Goal: Communication & Community: Answer question/provide support

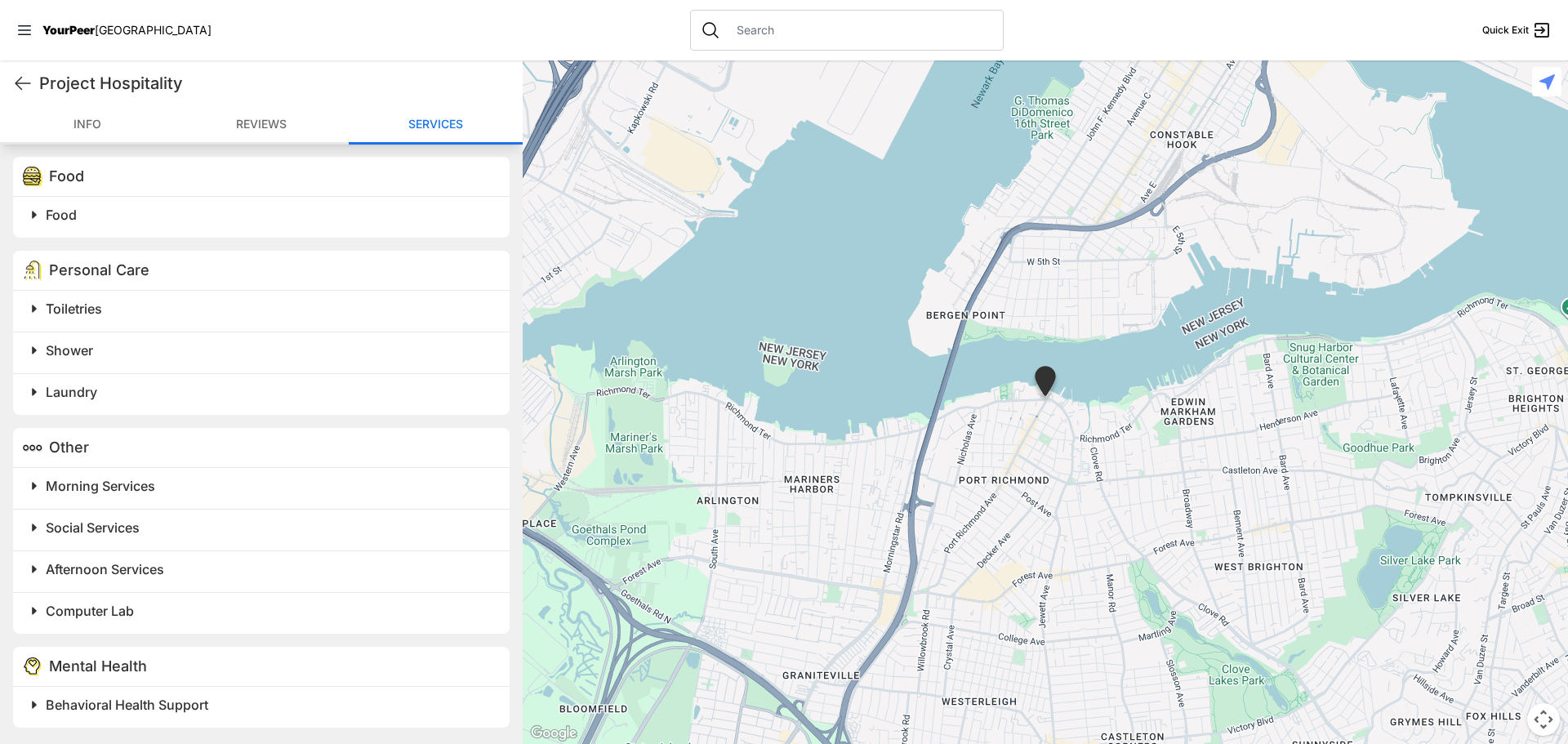
scroll to position [867, 0]
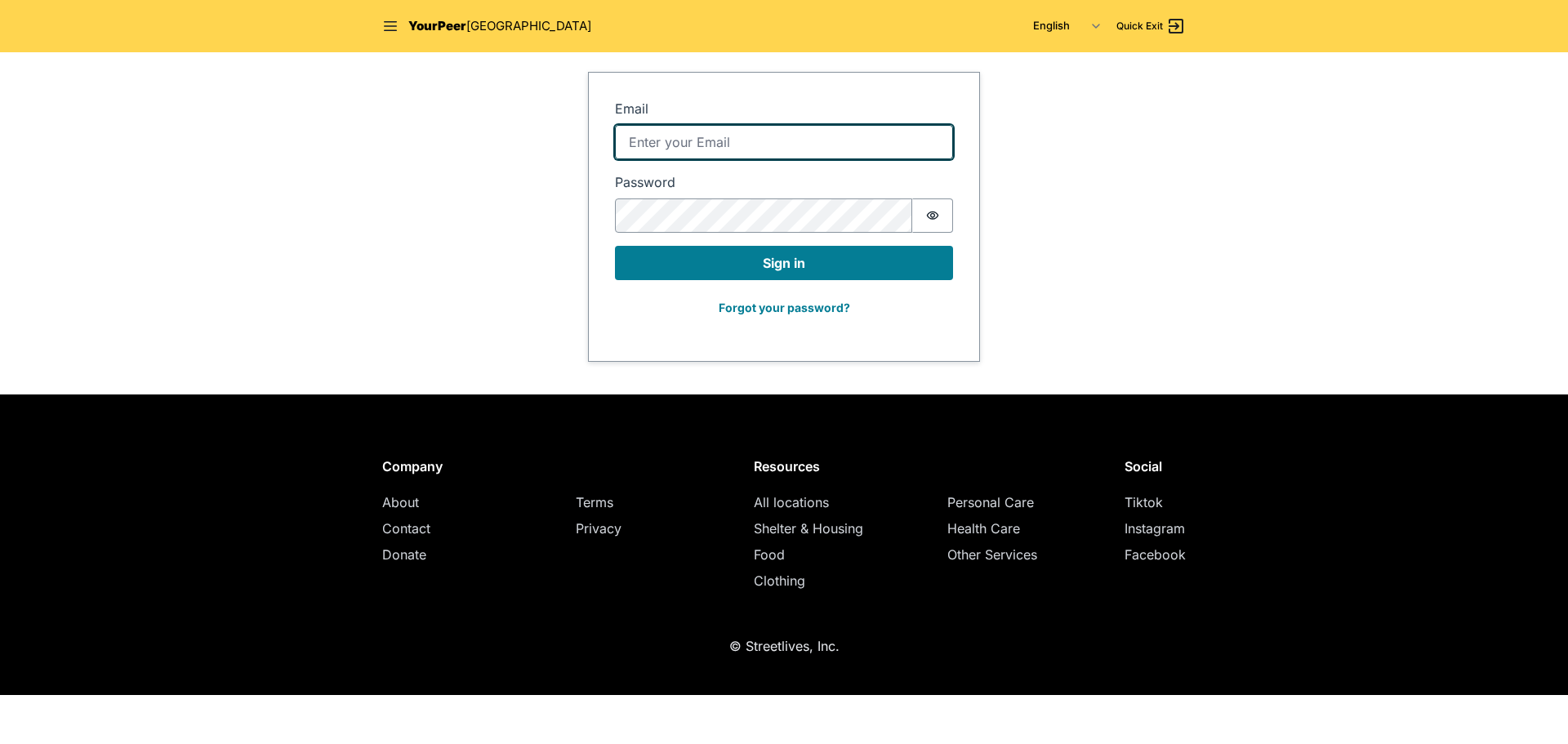
click at [805, 138] on input "Email" at bounding box center [784, 142] width 338 height 34
type input "tehetd@gmail.com"
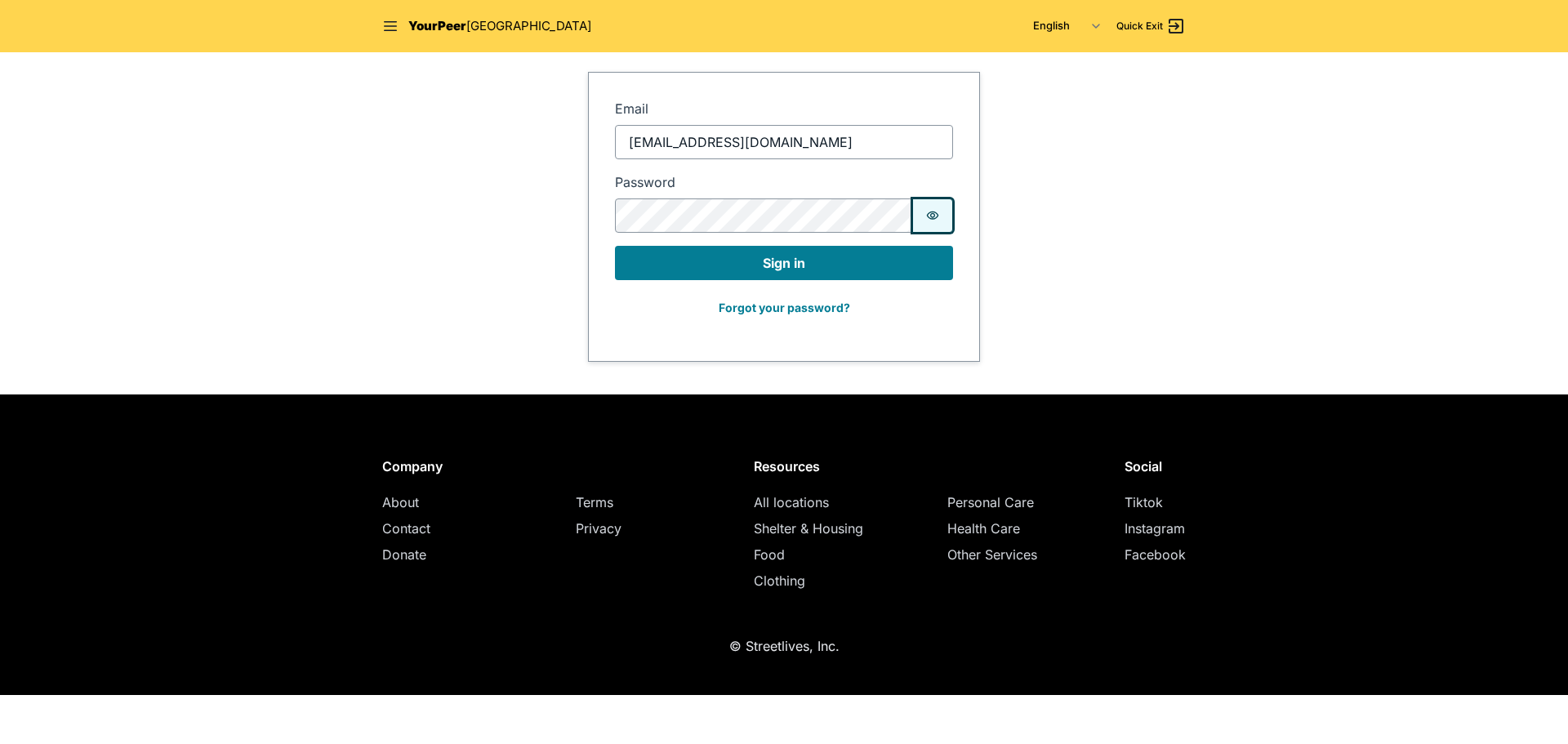
click at [941, 217] on button "Password is hidden" at bounding box center [932, 215] width 41 height 34
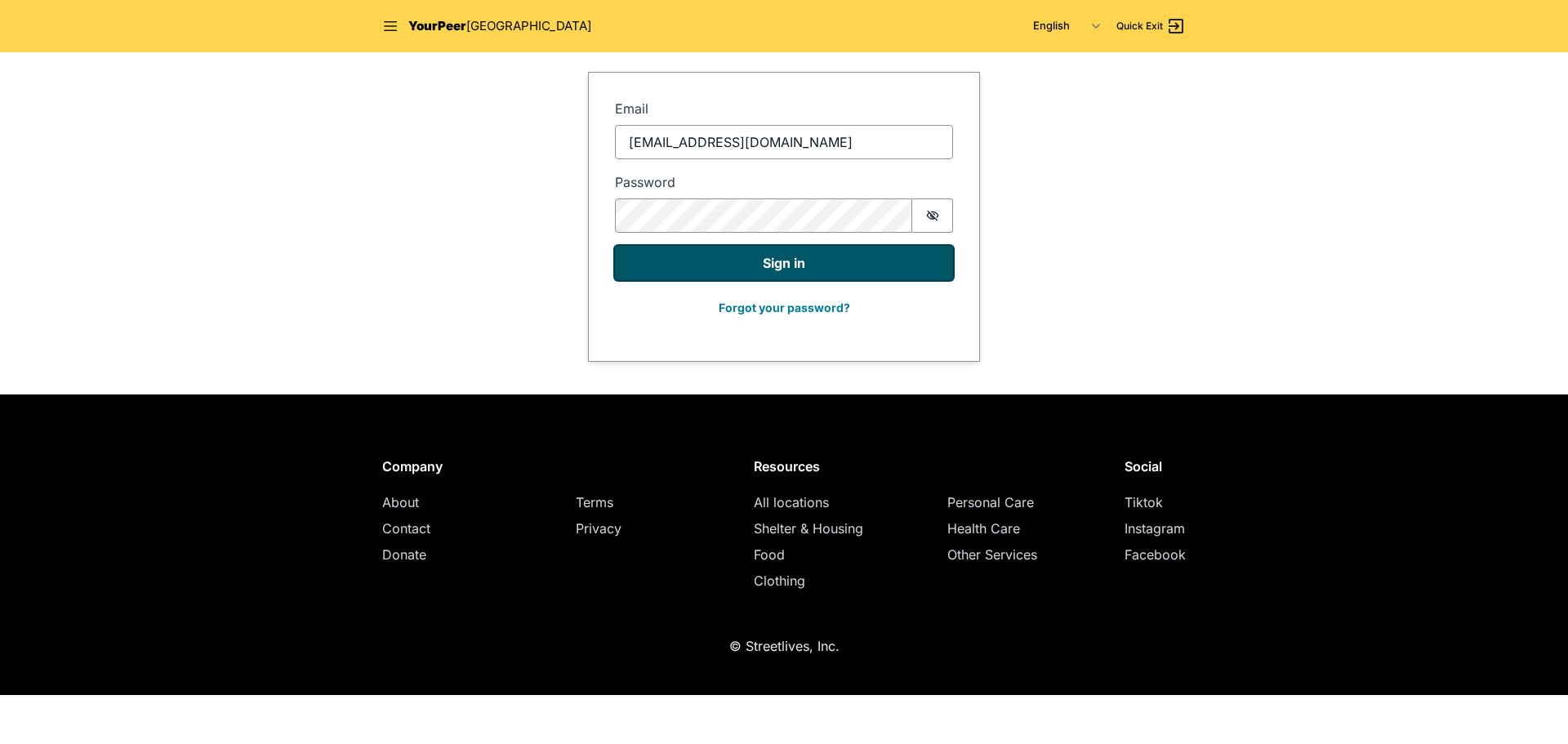
click at [779, 257] on button "Sign in" at bounding box center [784, 263] width 338 height 34
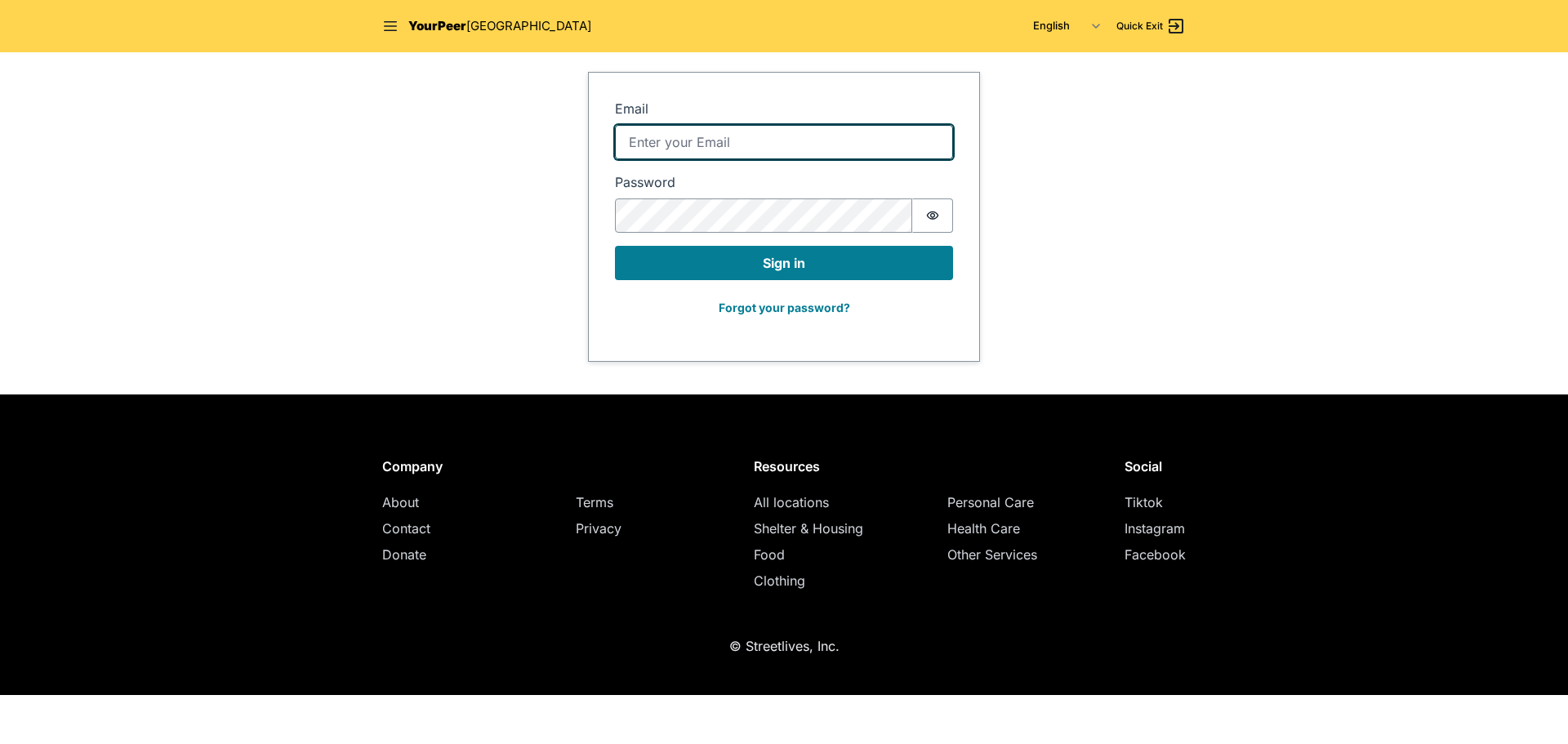
click at [761, 135] on input "Email" at bounding box center [784, 142] width 338 height 34
type input "[EMAIL_ADDRESS][DOMAIN_NAME]"
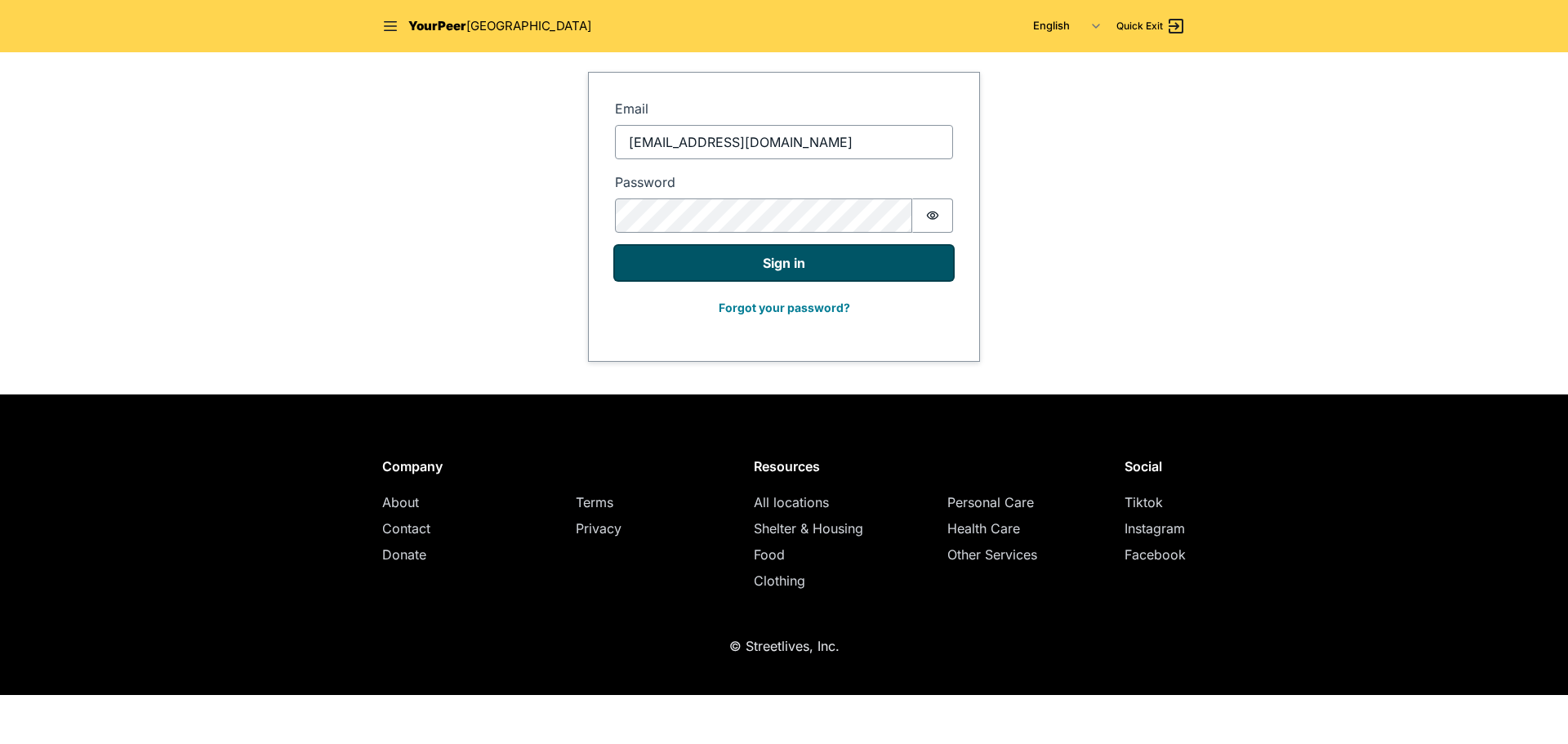
click at [794, 260] on button "Sign in" at bounding box center [784, 263] width 338 height 34
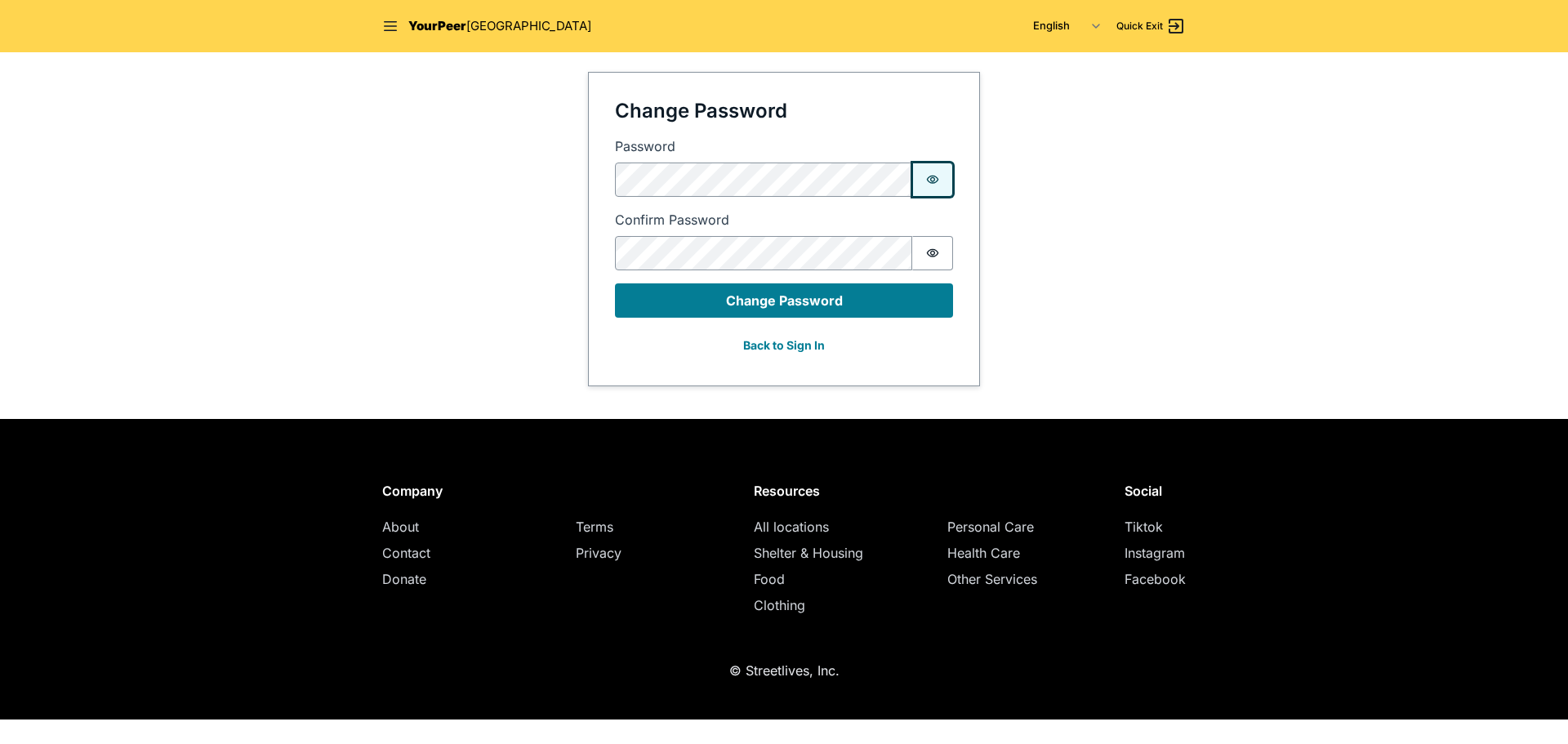
click at [936, 182] on icon "Show password" at bounding box center [932, 180] width 13 height 8
click at [928, 260] on button "Password is hidden" at bounding box center [932, 253] width 41 height 34
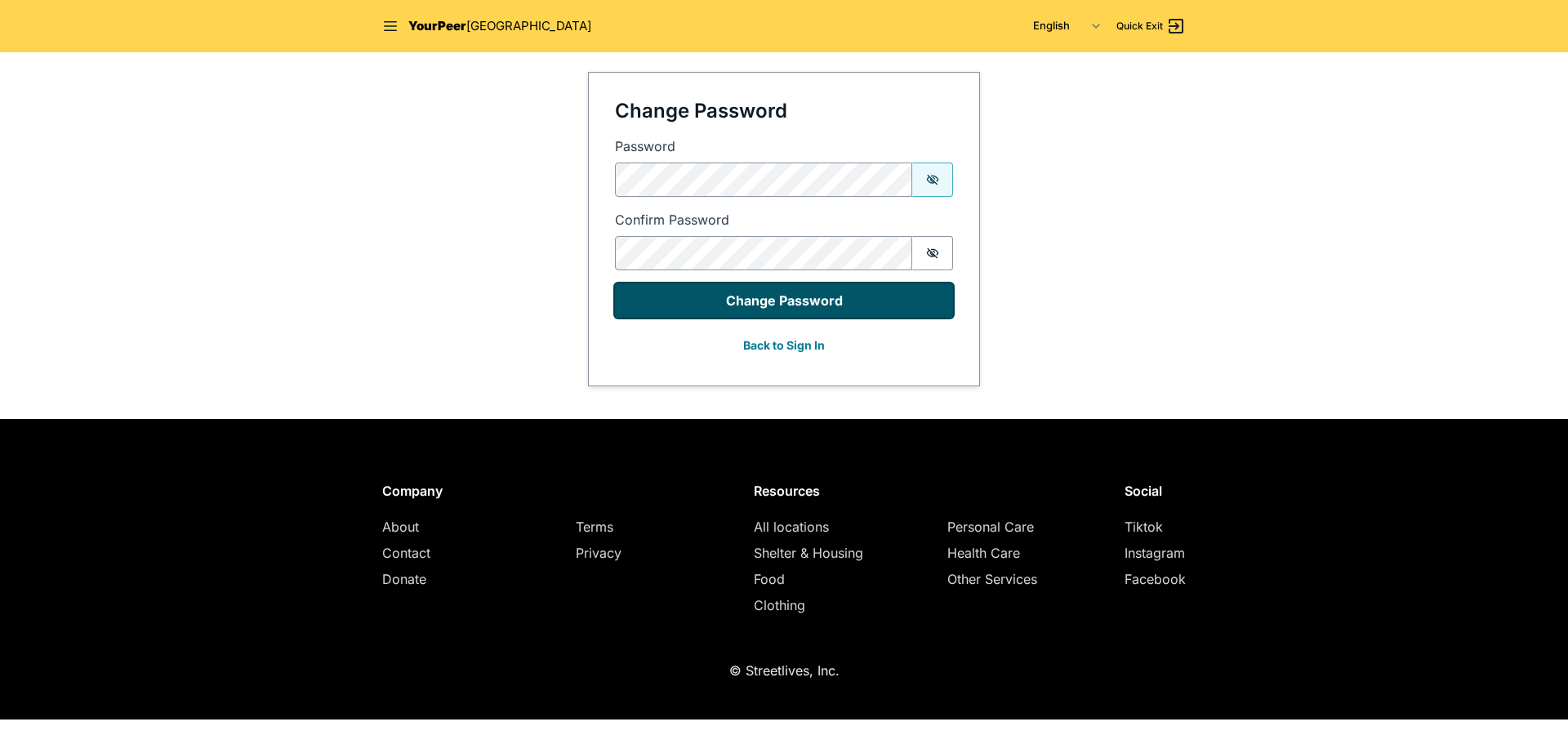
click at [799, 298] on button "Change Password" at bounding box center [784, 300] width 338 height 34
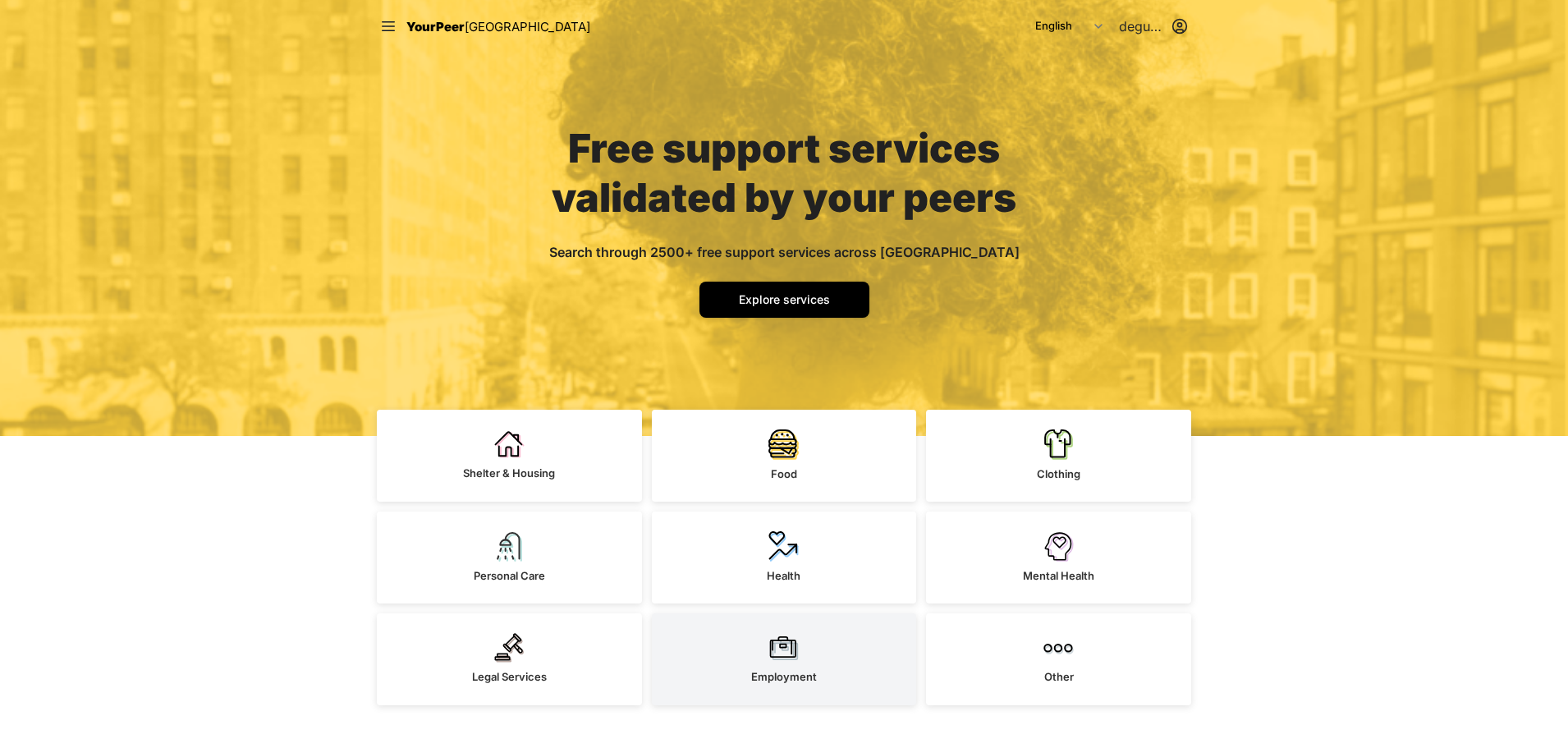
scroll to position [247, 0]
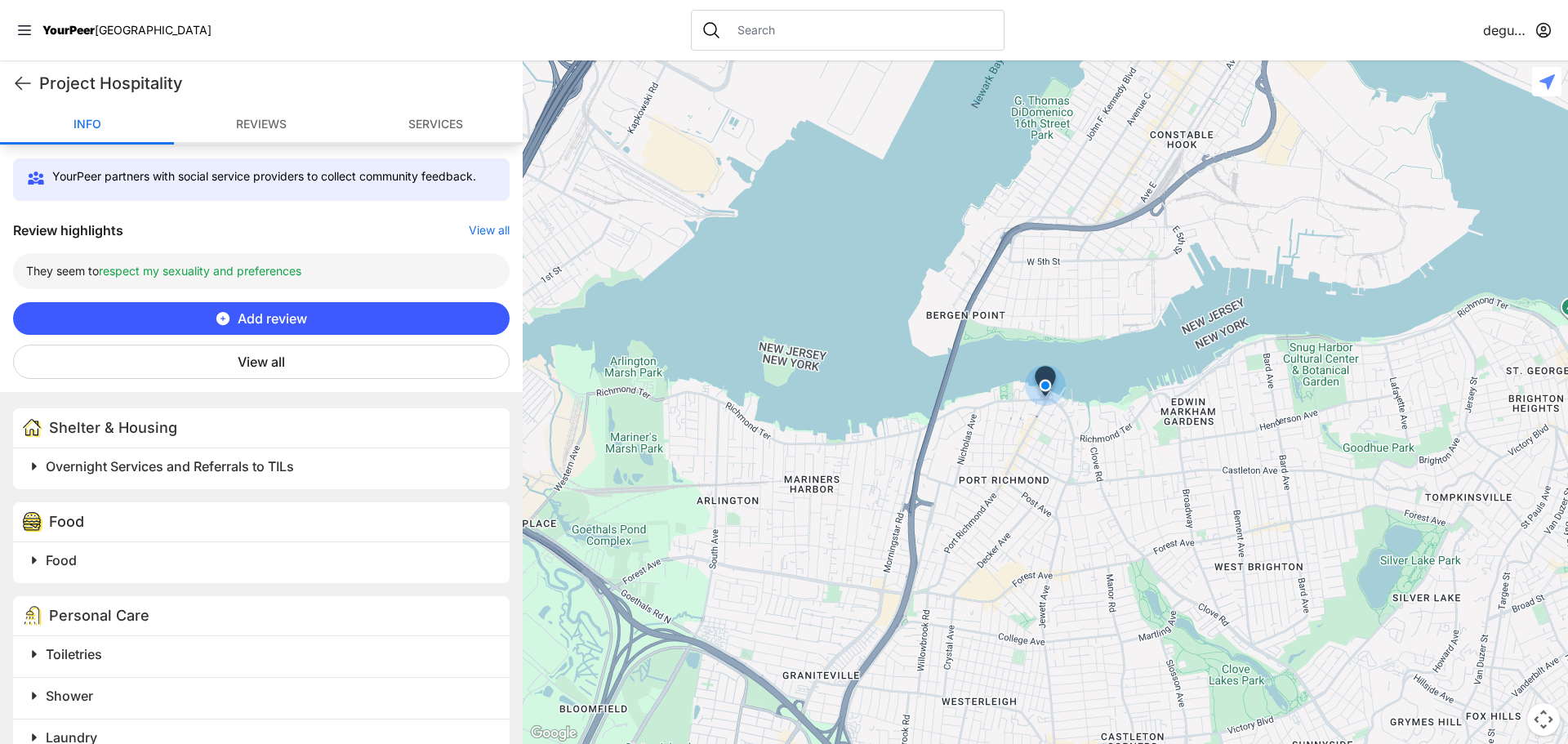
scroll to position [572, 0]
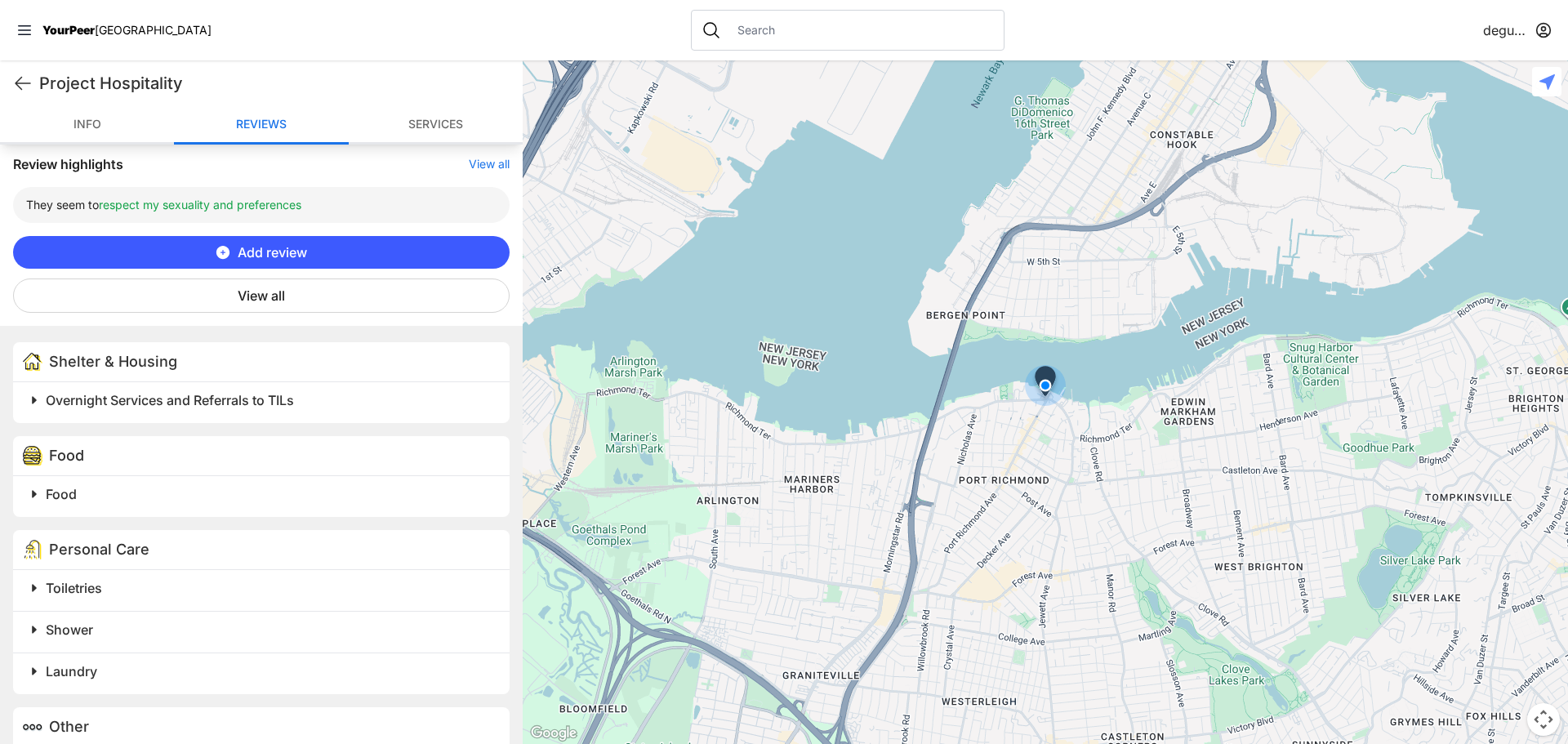
click at [254, 308] on button "View all" at bounding box center [261, 296] width 496 height 34
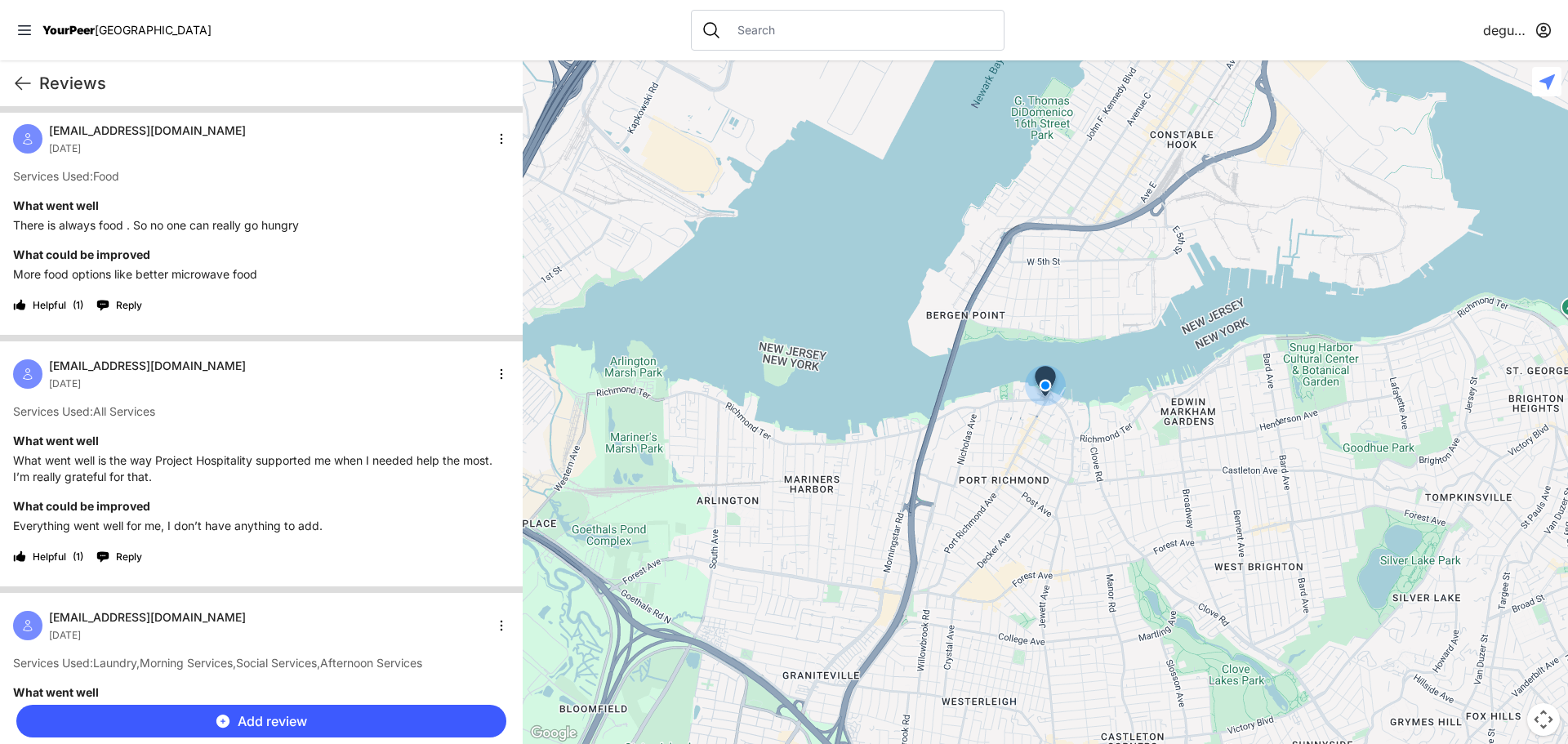
scroll to position [0, 0]
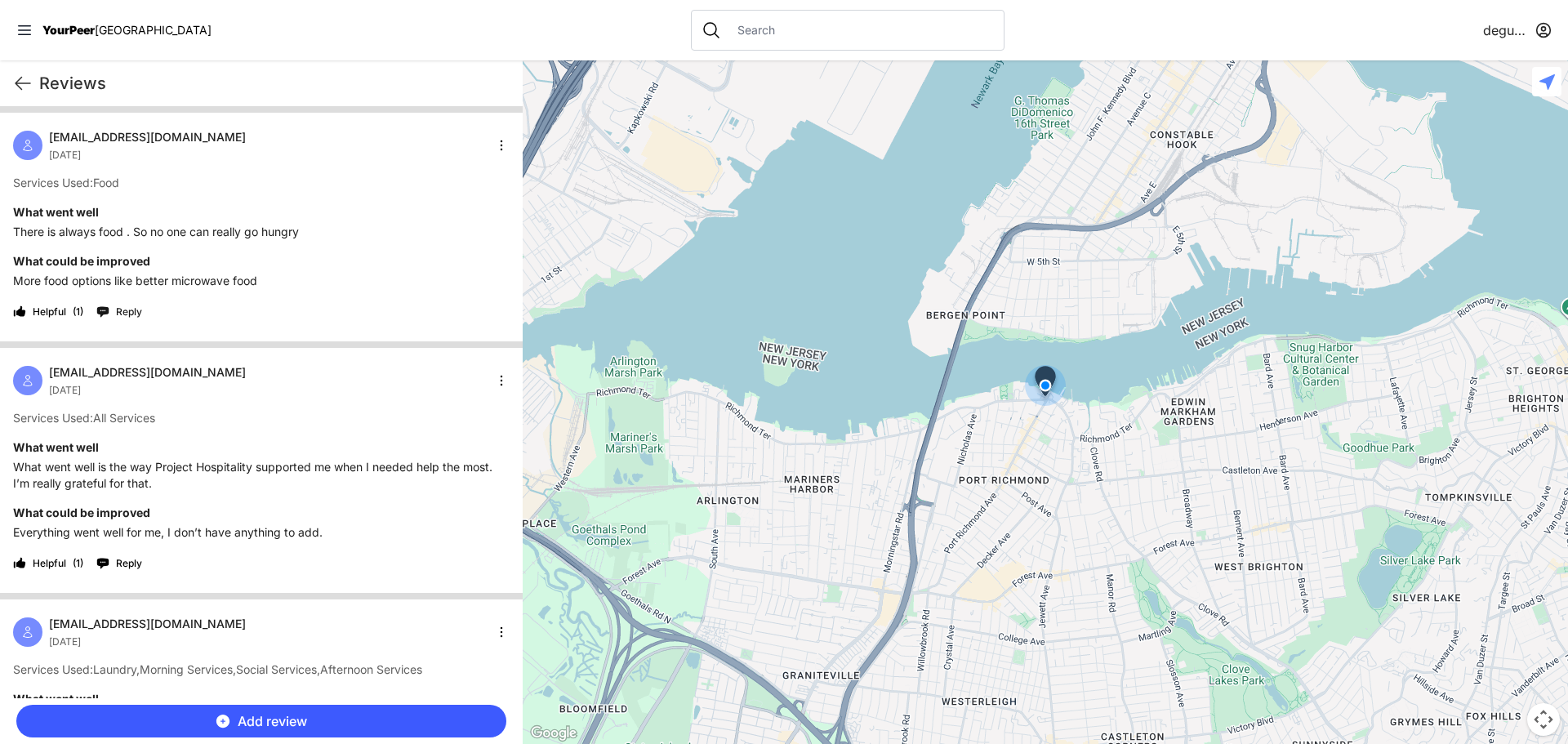
click at [133, 310] on span "Reply" at bounding box center [128, 312] width 26 height 13
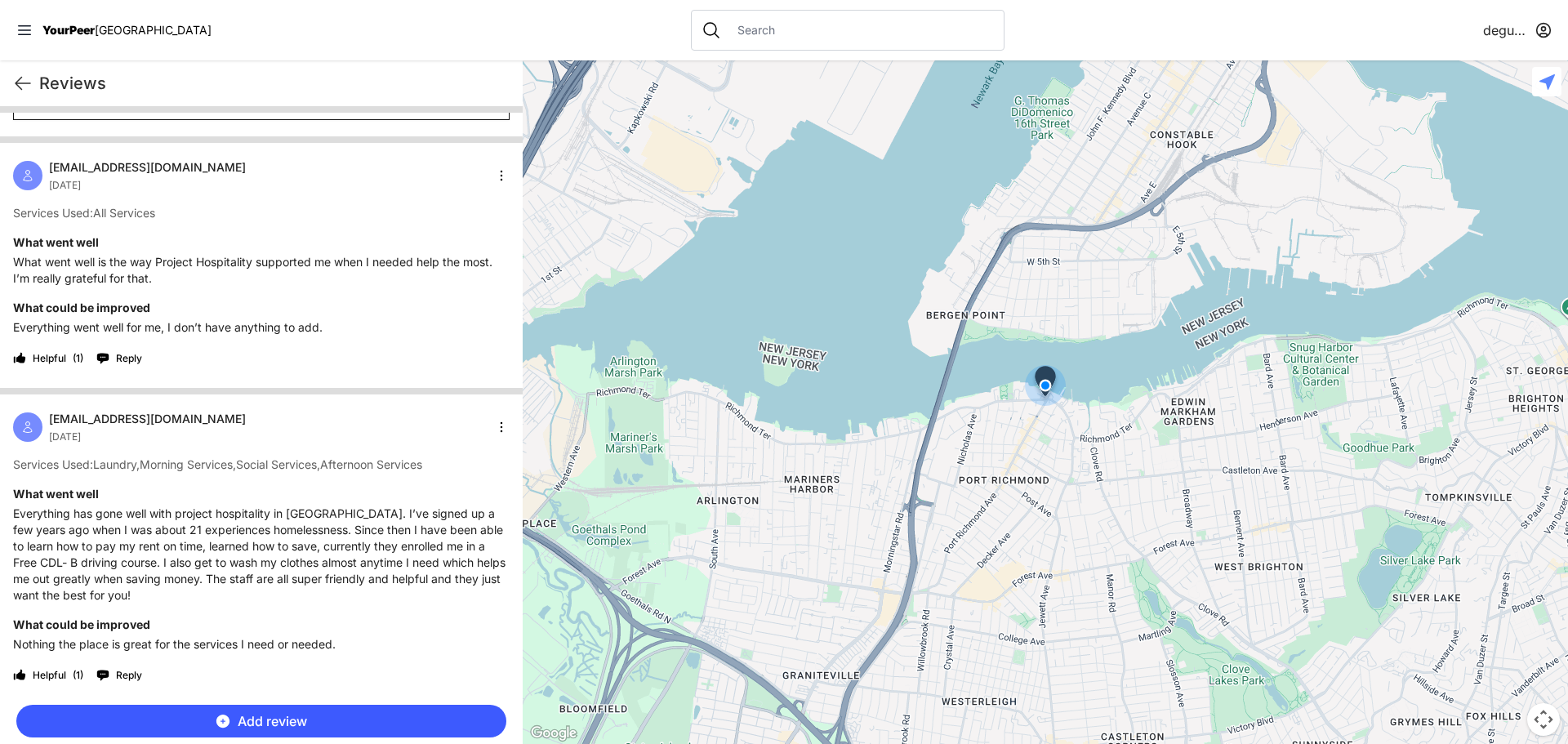
scroll to position [490, 0]
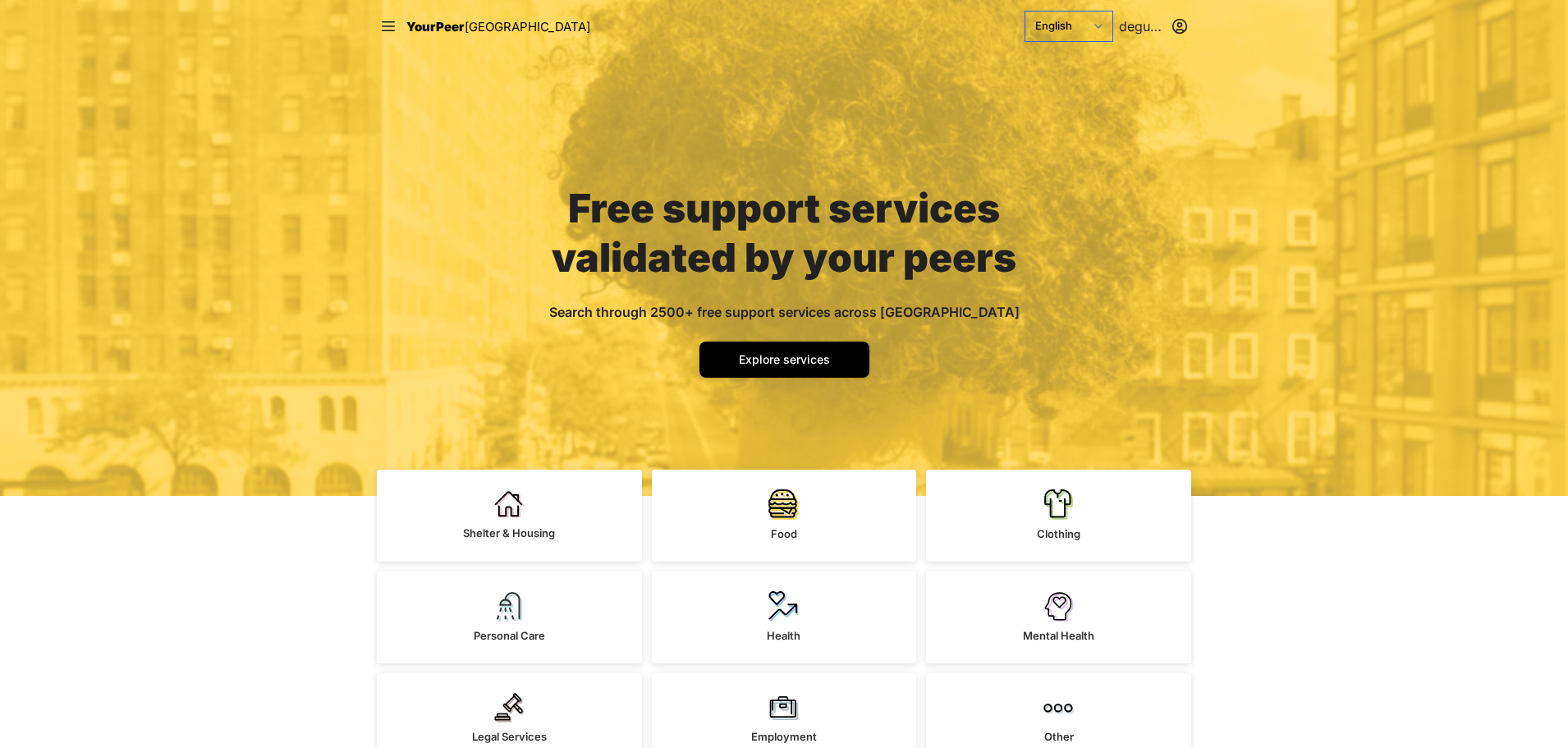
click at [1072, 24] on select "English Español 简体中文 বাংলা Français Русский" at bounding box center [1068, 26] width 87 height 30
